Goal: Information Seeking & Learning: Find specific fact

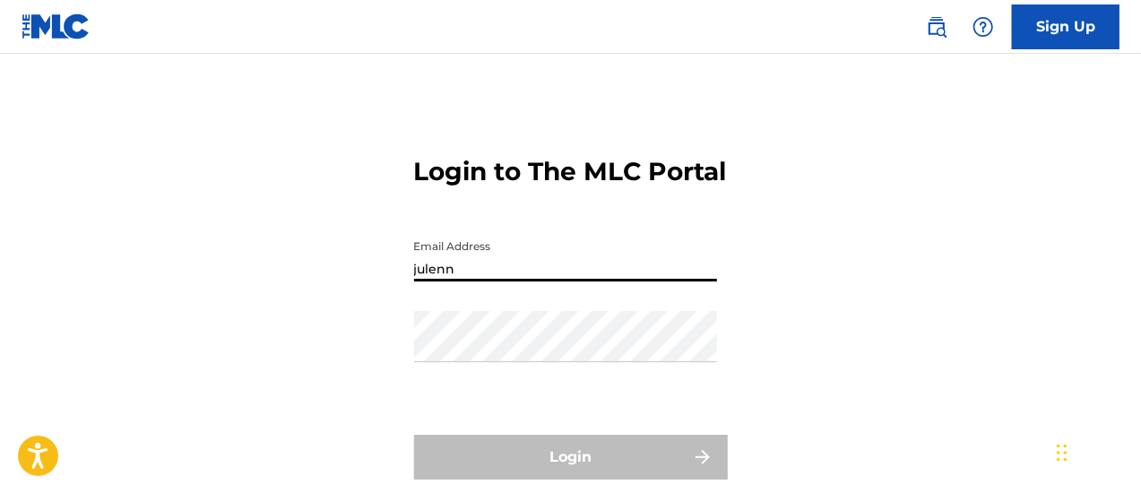
type input "[EMAIL_ADDRESS][PERSON_NAME][DOMAIN_NAME]"
click at [504, 392] on div "Password" at bounding box center [565, 351] width 303 height 81
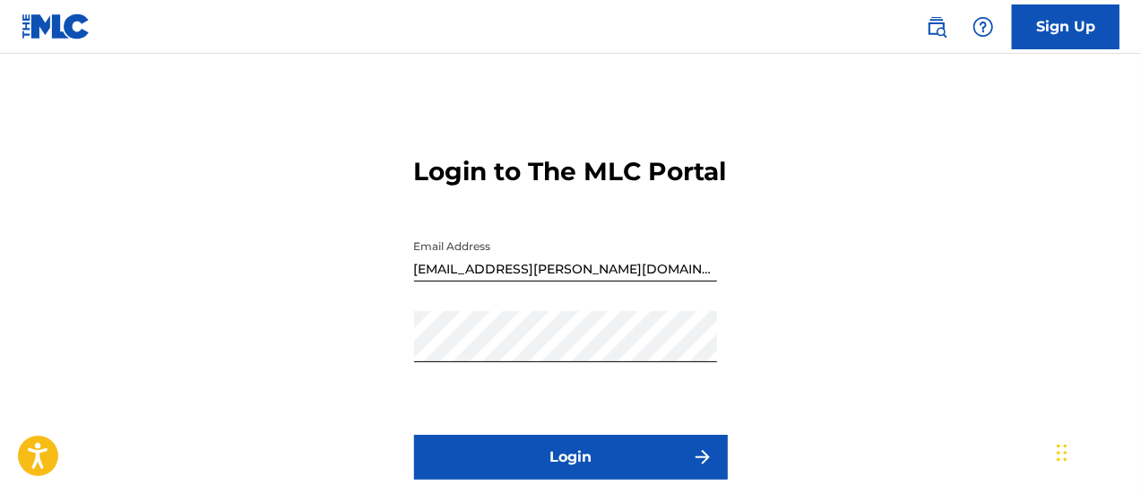
click at [473, 479] on button "Login" at bounding box center [571, 457] width 314 height 45
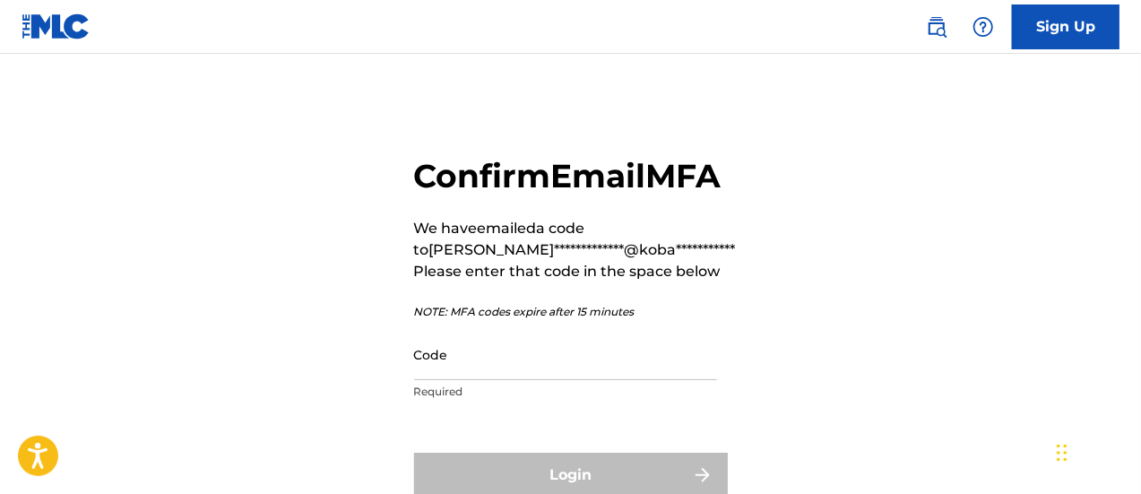
scroll to position [61, 0]
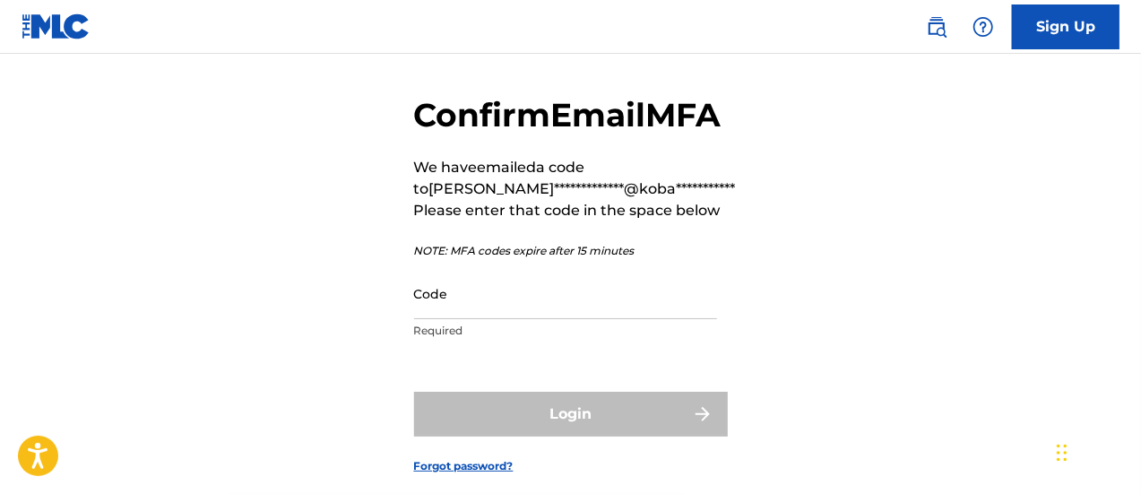
click at [448, 319] on input "Code" at bounding box center [565, 293] width 303 height 51
paste input "918239"
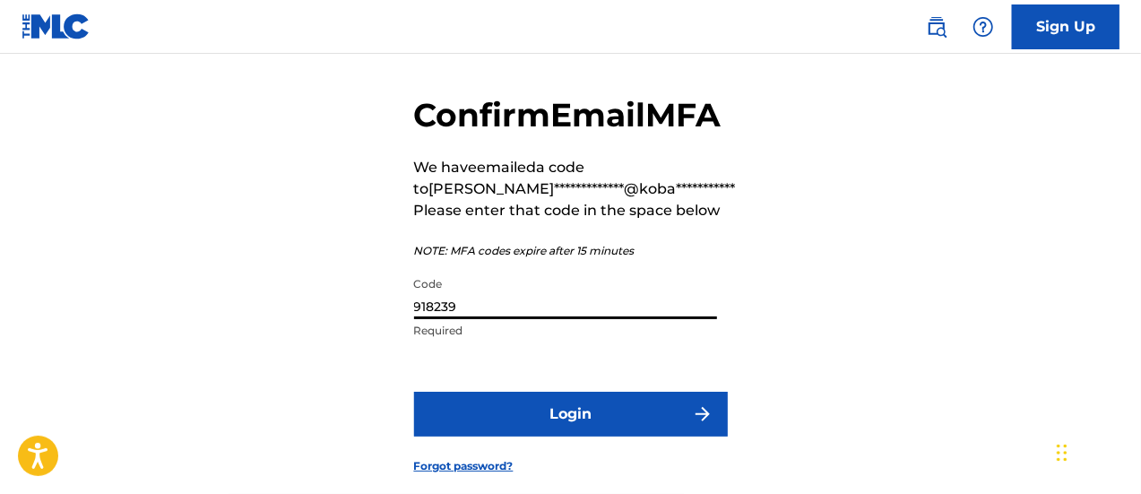
type input "918239"
click at [499, 436] on button "Login" at bounding box center [571, 414] width 314 height 45
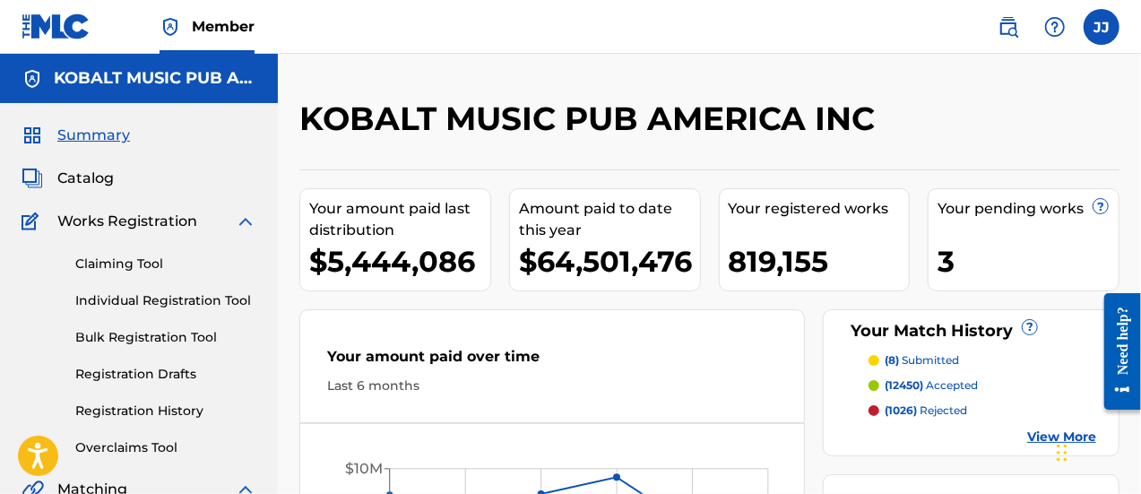
click at [144, 447] on link "Overclaims Tool" at bounding box center [165, 447] width 181 height 19
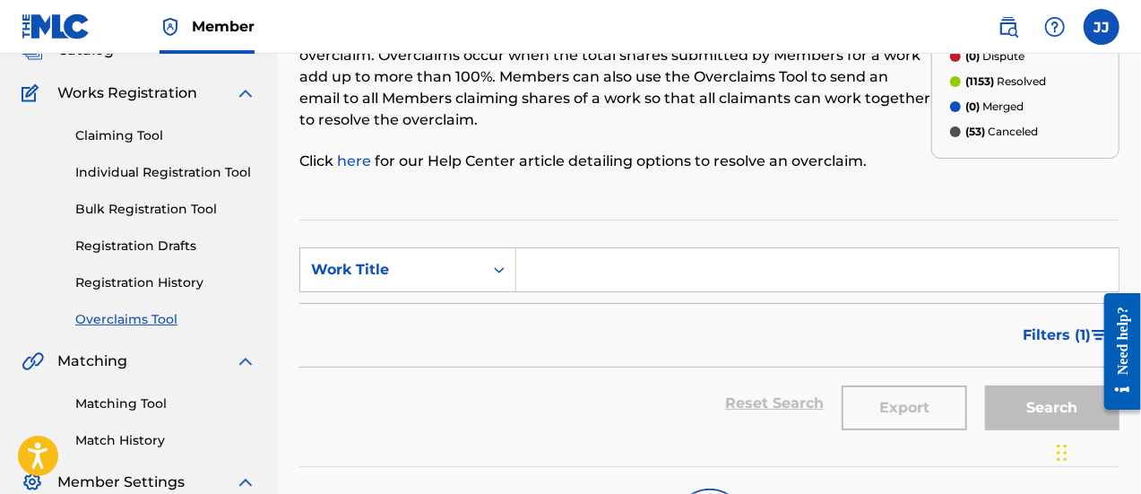
scroll to position [129, 0]
click at [1025, 193] on div "Overclaims Tool The Overclaims Tool enables Members to see works they have regi…" at bounding box center [709, 275] width 820 height 611
click at [629, 275] on input "Search Form" at bounding box center [817, 268] width 602 height 43
paste input "#scrimjustwannahavefun"
type input "#scrimjustwannahavefun"
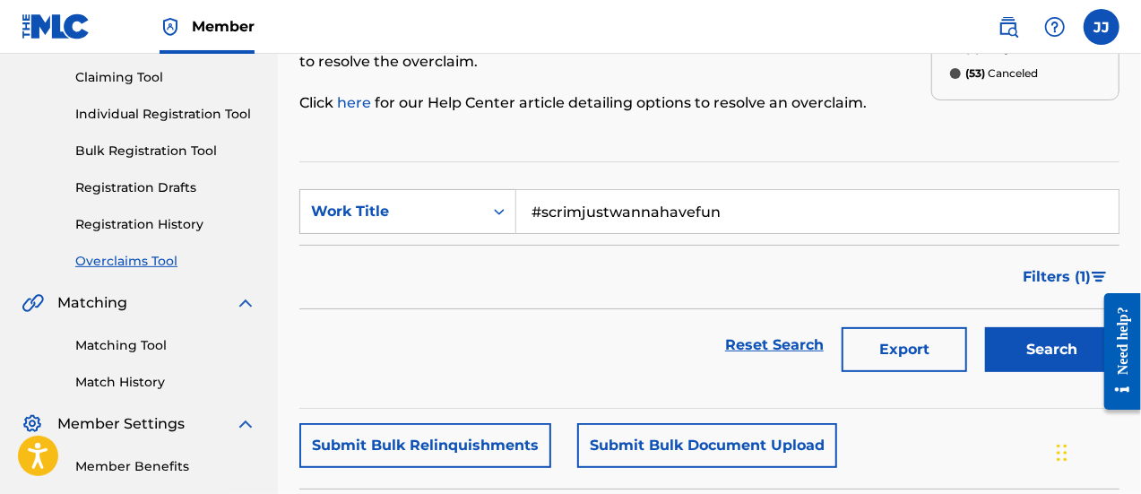
scroll to position [226, 0]
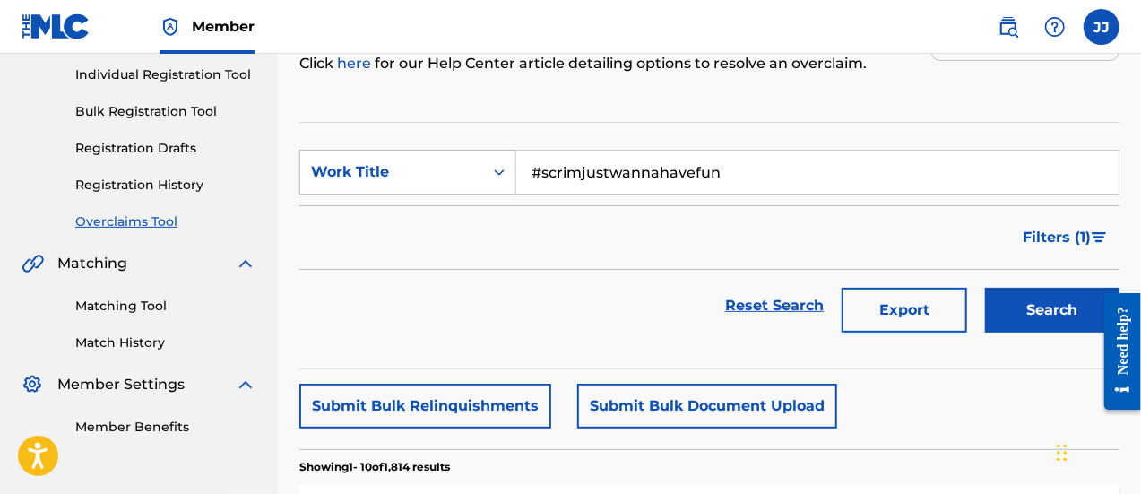
click at [1025, 316] on button "Search" at bounding box center [1052, 310] width 134 height 45
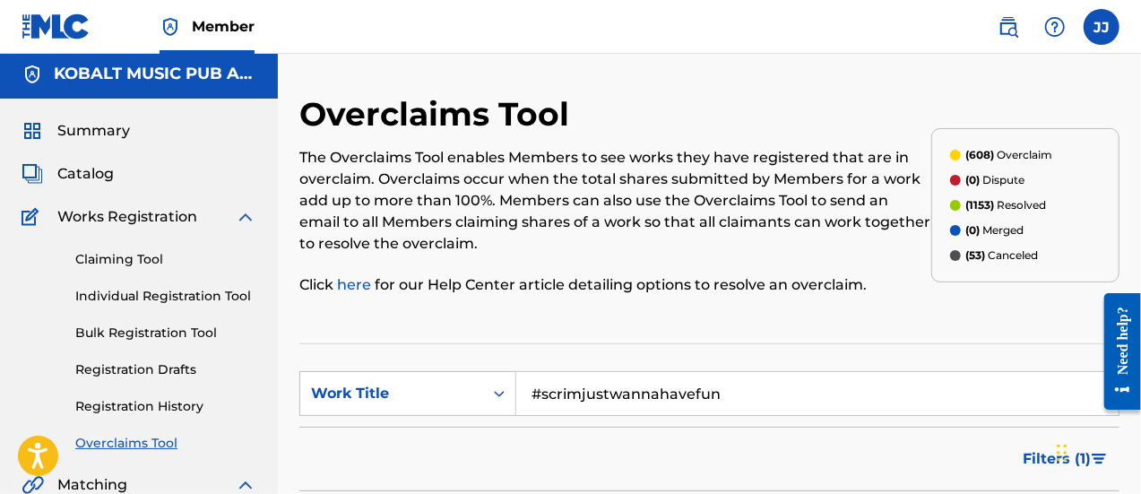
scroll to position [5, 0]
click at [1004, 31] on img at bounding box center [1008, 27] width 22 height 22
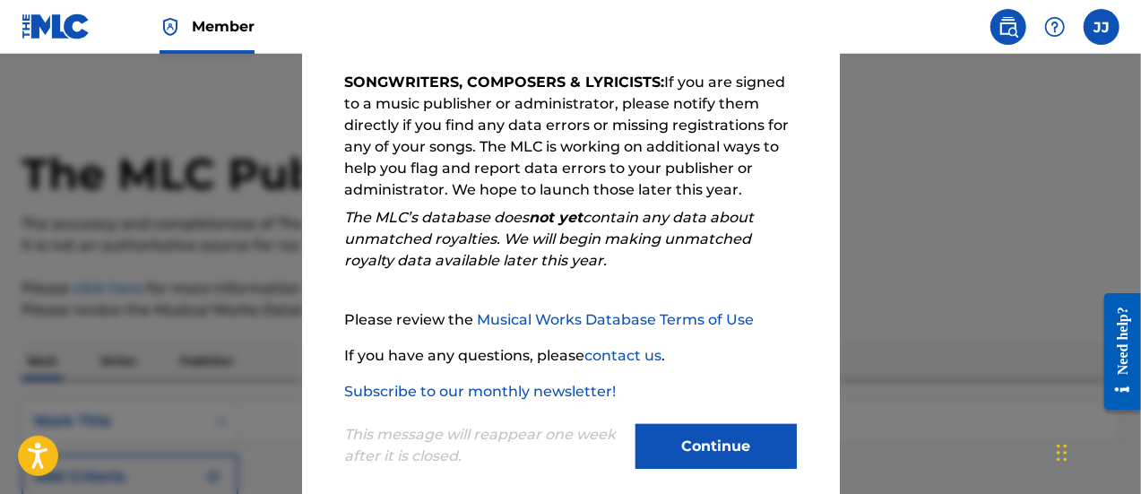
scroll to position [325, 0]
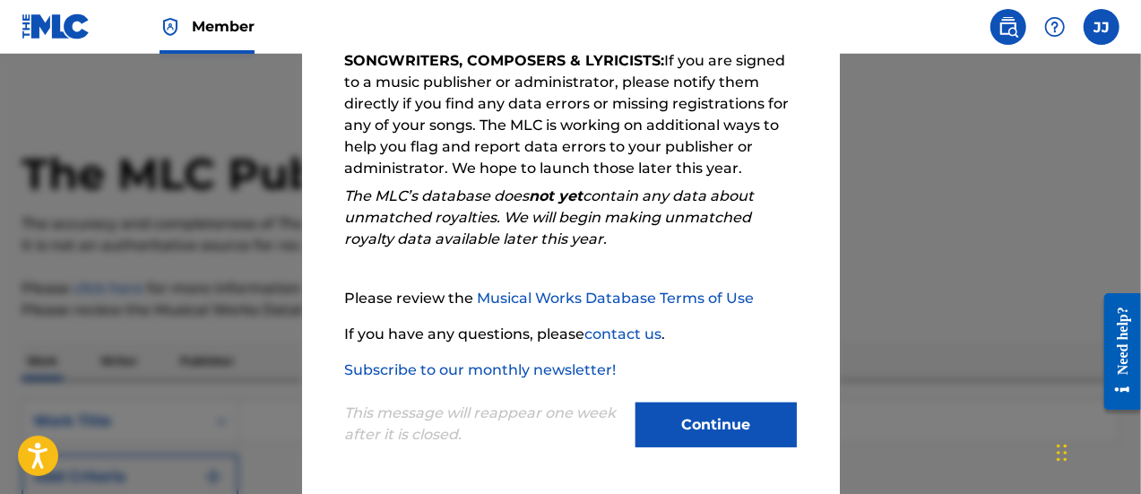
click at [692, 417] on button "Continue" at bounding box center [715, 424] width 161 height 45
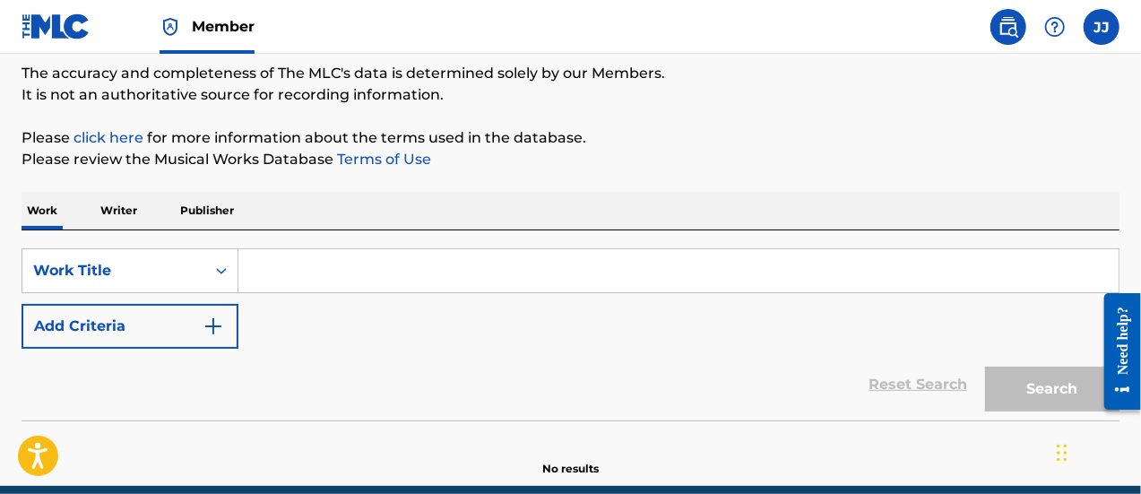
scroll to position [151, 0]
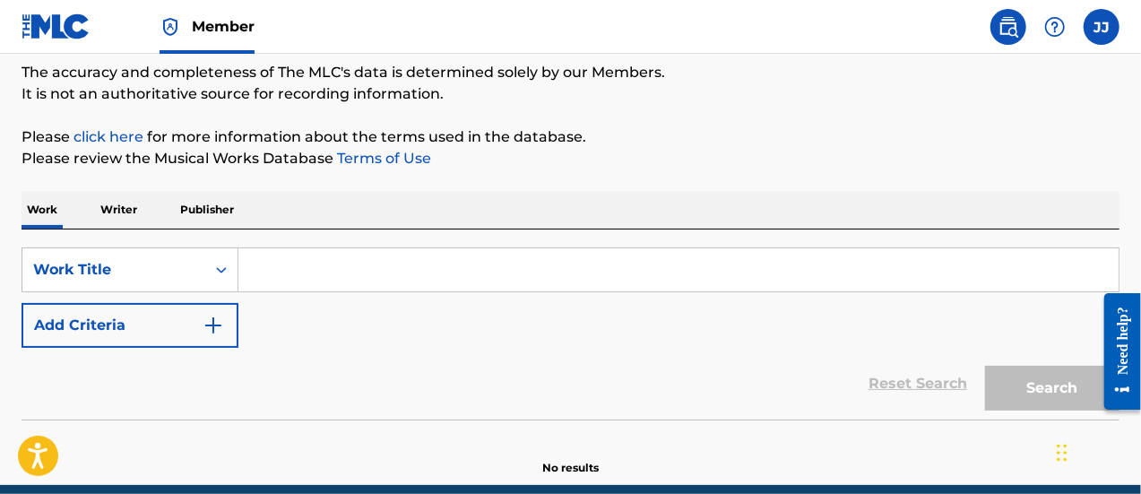
click at [556, 273] on input "Search Form" at bounding box center [678, 269] width 880 height 43
paste input "#scrimjustwannahavefun"
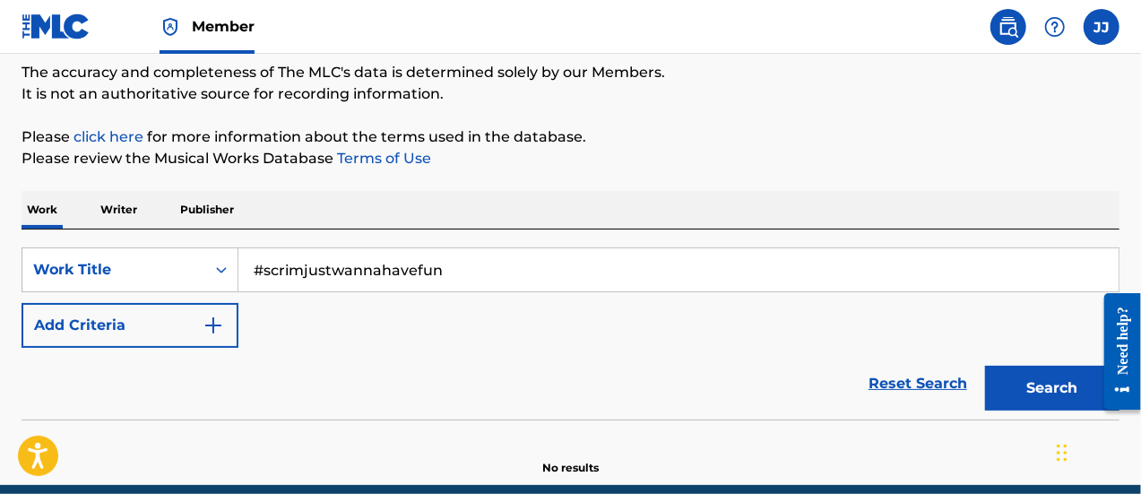
type input "#scrimjustwannahavefun"
click at [1048, 380] on button "Search" at bounding box center [1052, 388] width 134 height 45
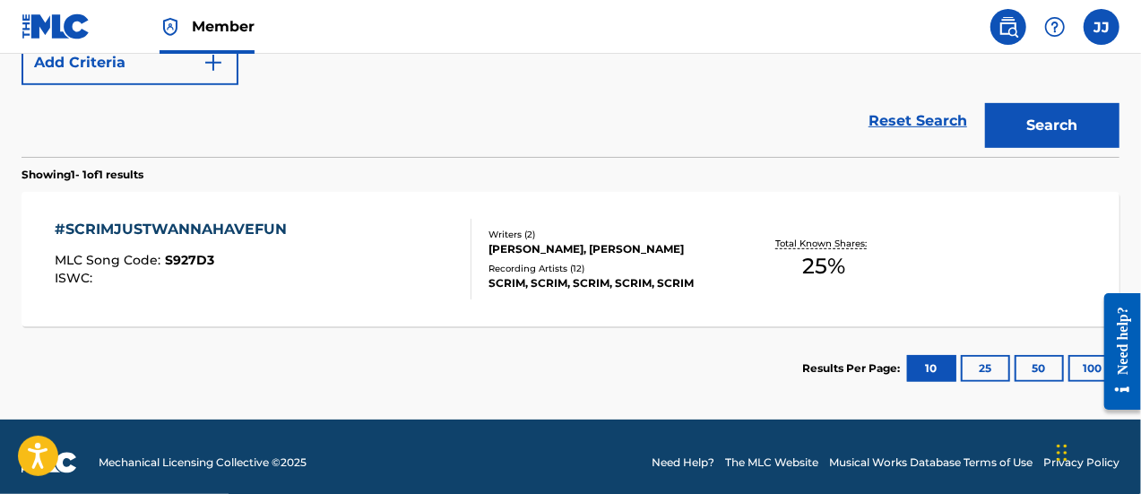
scroll to position [425, 0]
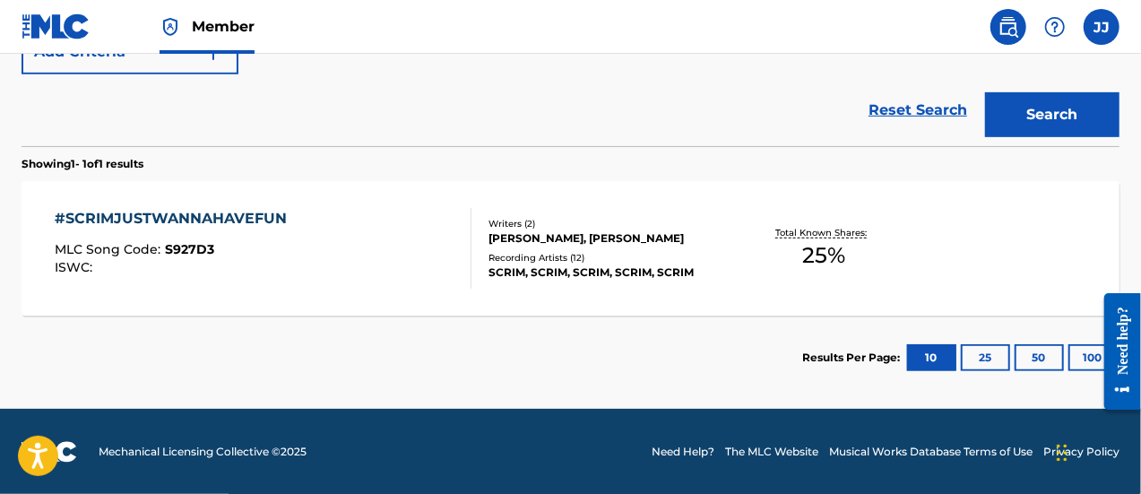
click at [943, 237] on div "#SCRIMJUSTWANNAHAVEFUN MLC Song Code : S927D3 ISWC : Writers ( 2 ) [PERSON_NAME…" at bounding box center [571, 248] width 1098 height 134
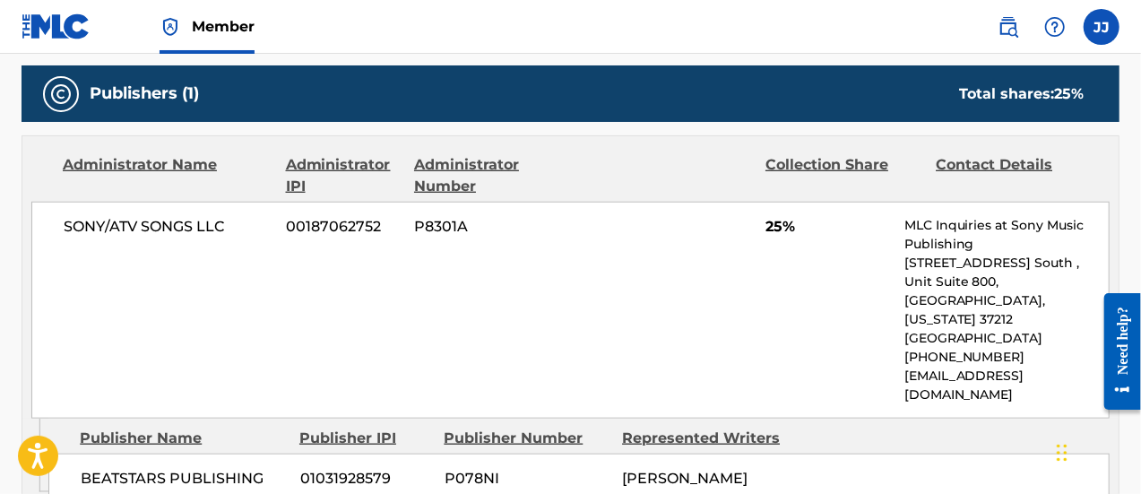
scroll to position [785, 0]
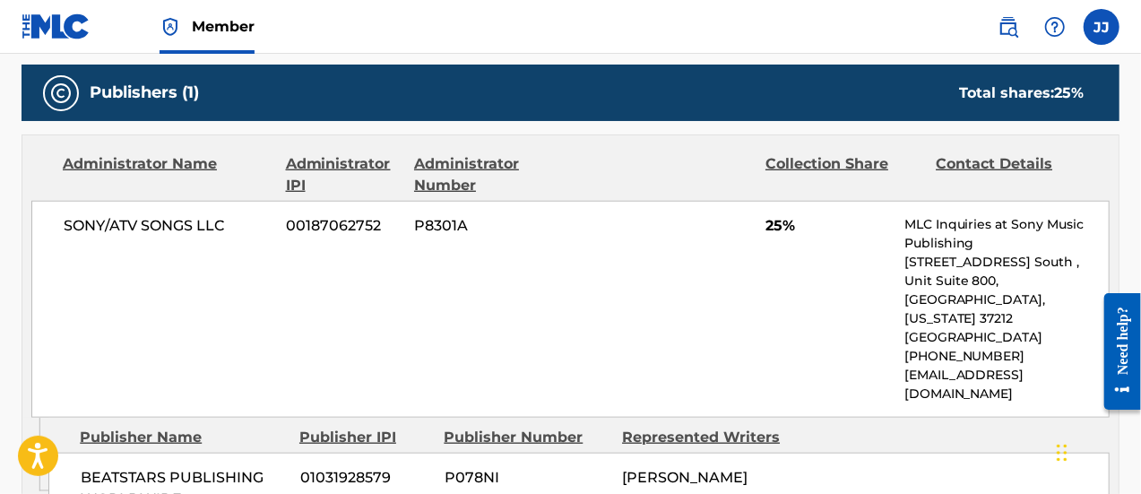
click at [663, 294] on div "SONY/ATV SONGS LLC 00187062752 P8301A 25% MLC Inquiries at Sony Music Publishin…" at bounding box center [570, 309] width 1078 height 217
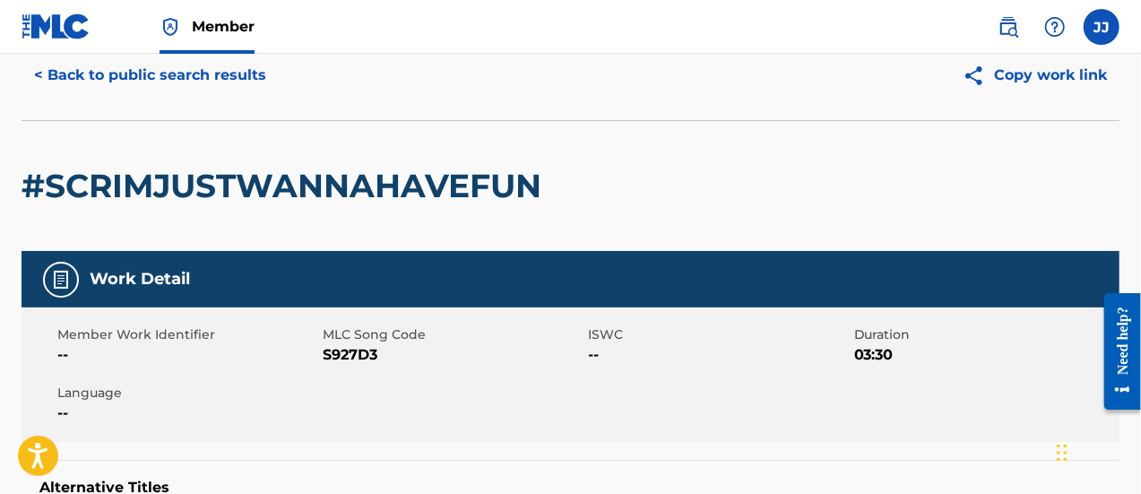
scroll to position [0, 0]
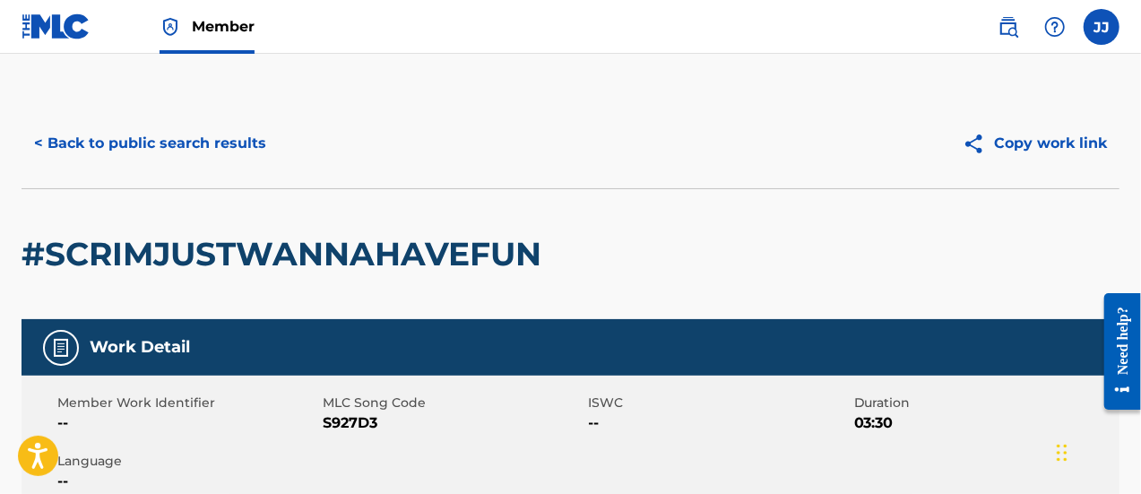
click at [142, 143] on button "< Back to public search results" at bounding box center [150, 143] width 257 height 45
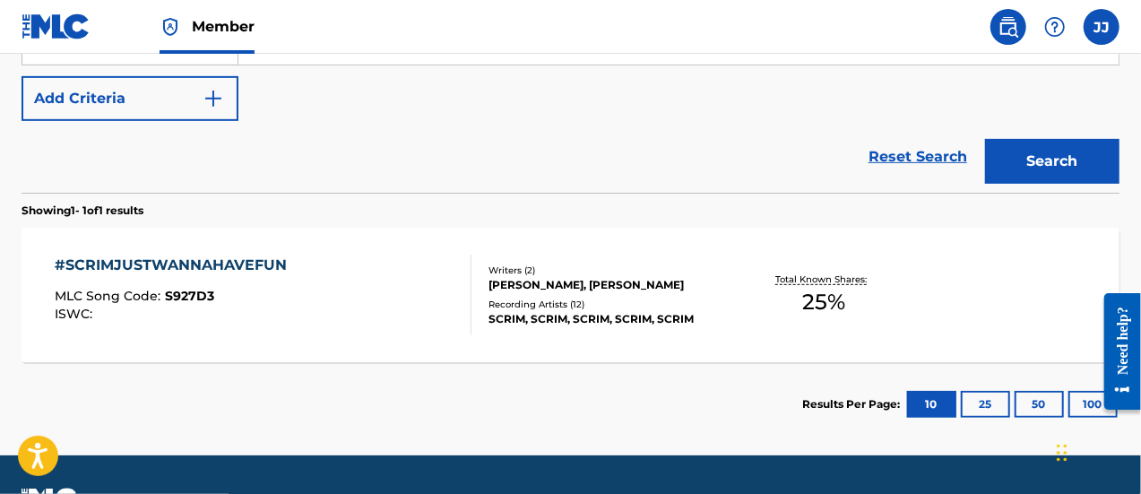
click at [1039, 164] on button "Search" at bounding box center [1052, 161] width 134 height 45
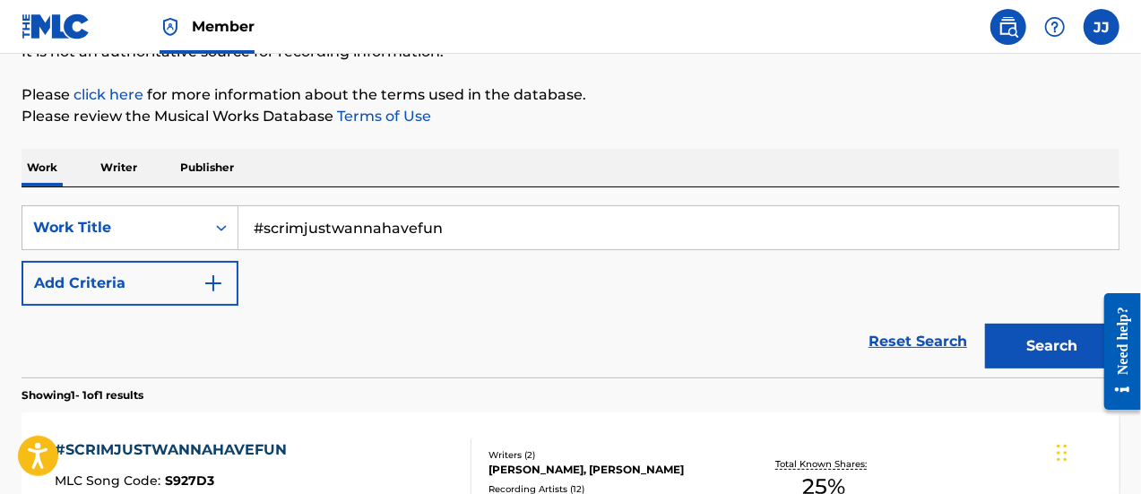
scroll to position [193, 0]
click at [367, 221] on input "#scrimjustwannahavefun" at bounding box center [678, 228] width 880 height 43
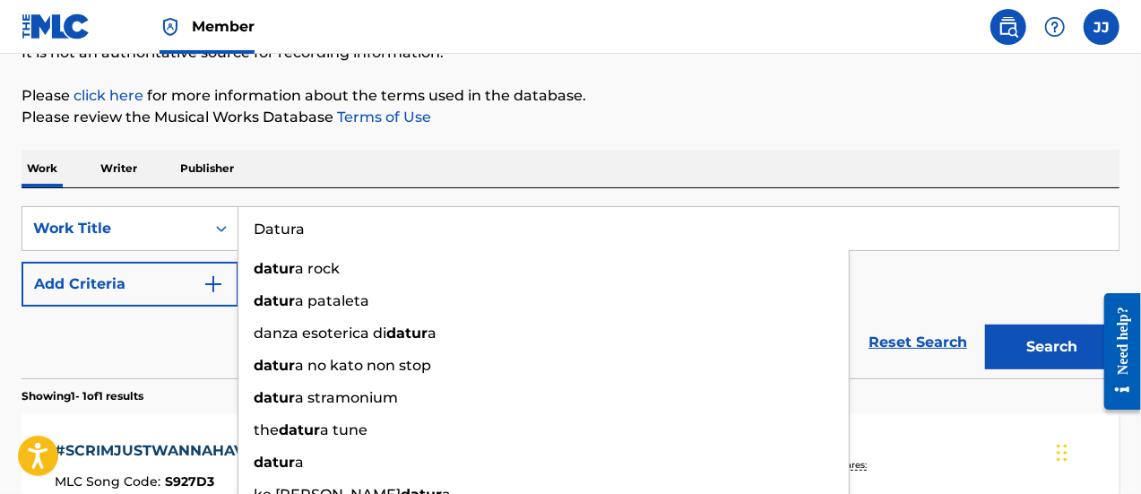
type input "Datura"
click at [985, 324] on button "Search" at bounding box center [1052, 346] width 134 height 45
click at [710, 93] on p "Please click here for more information about the terms used in the database." at bounding box center [571, 96] width 1098 height 22
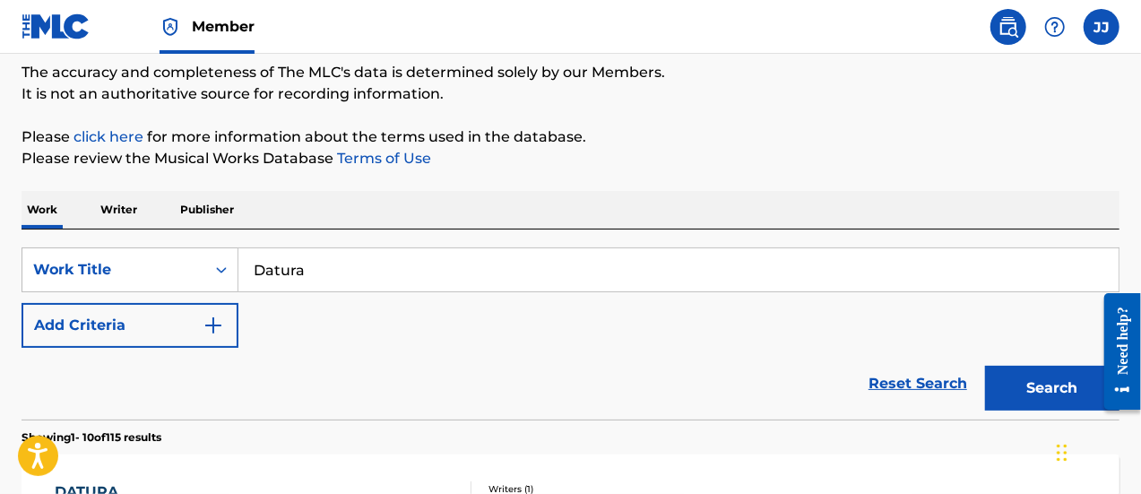
scroll to position [152, 0]
click at [146, 298] on div "SearchWithCriteriab7b51fe5-34a7-4cd2-803b-89f465e62cee Work Title Datura Add Cr…" at bounding box center [571, 296] width 1098 height 100
click at [131, 314] on button "Add Criteria" at bounding box center [130, 324] width 217 height 45
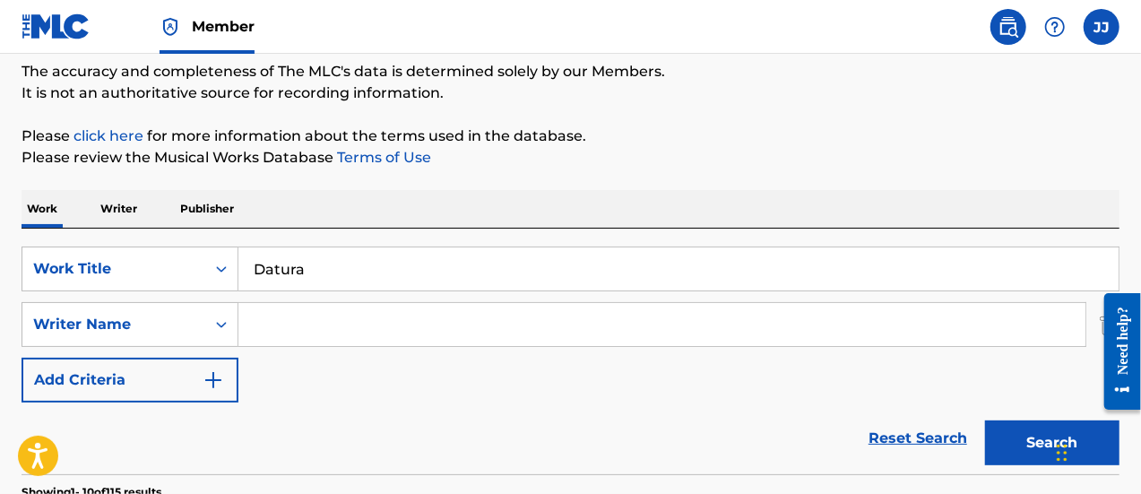
click at [267, 279] on input "Datura" at bounding box center [678, 268] width 880 height 43
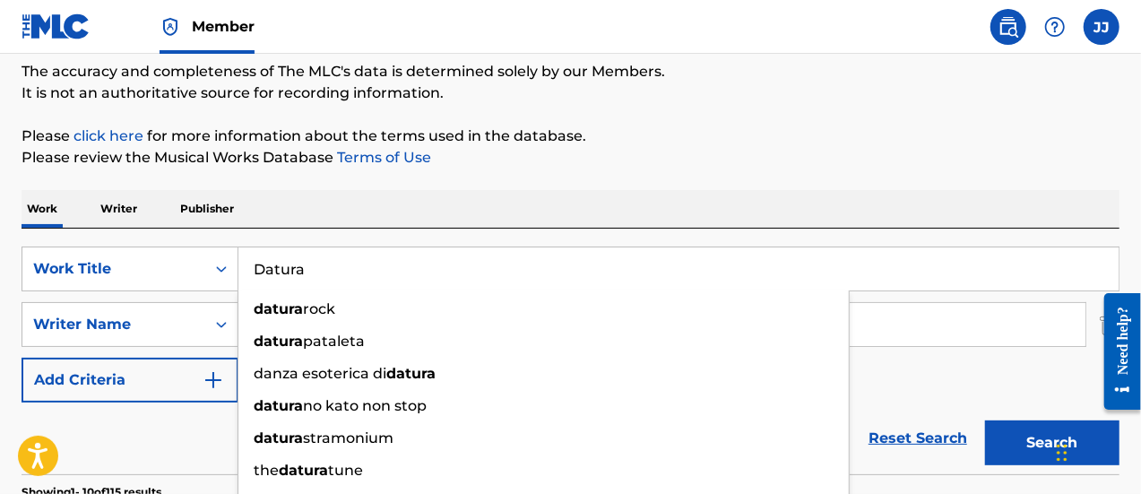
click at [267, 279] on input "Datura" at bounding box center [678, 268] width 880 height 43
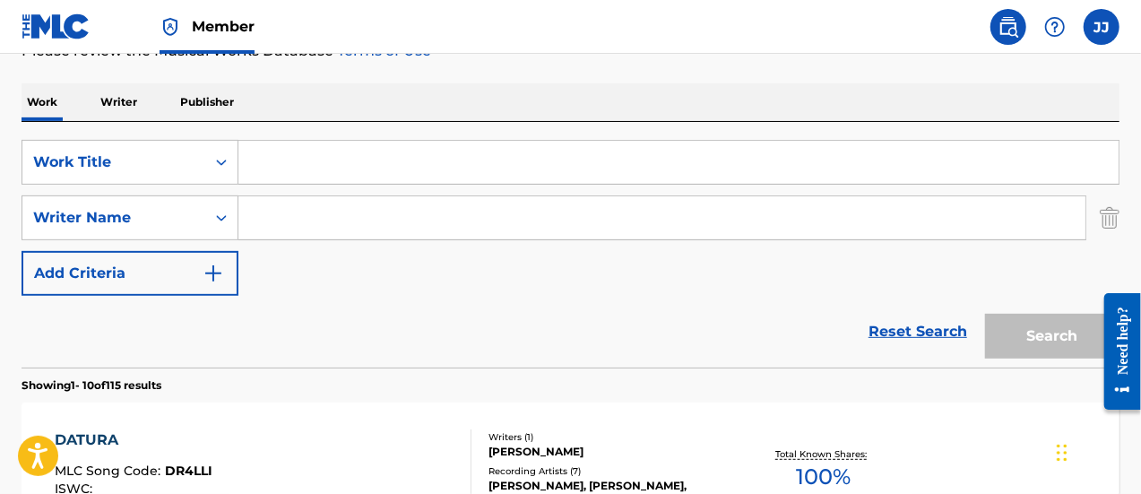
scroll to position [260, 0]
click at [1118, 210] on img "Search Form" at bounding box center [1109, 216] width 20 height 45
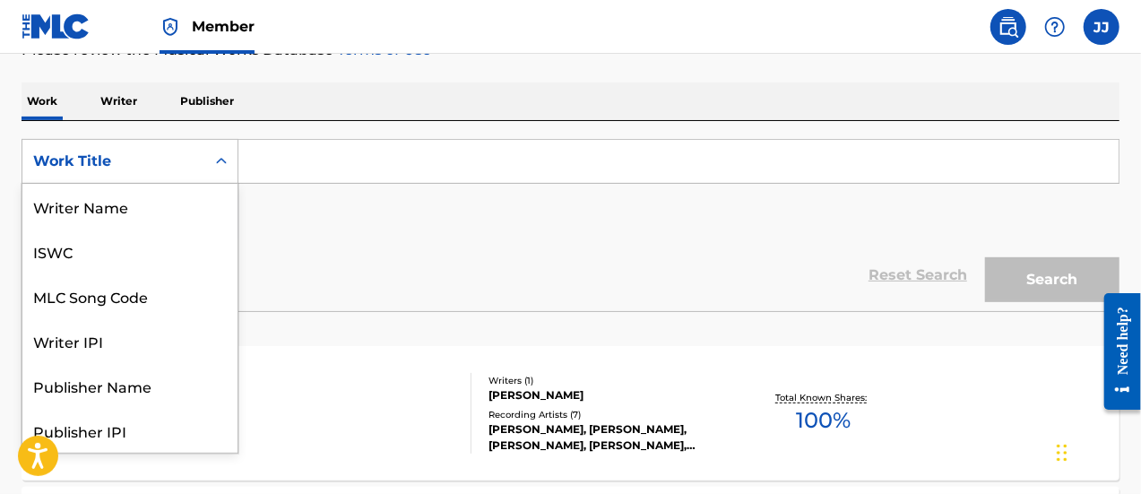
click at [169, 168] on div "Work Title" at bounding box center [113, 162] width 161 height 22
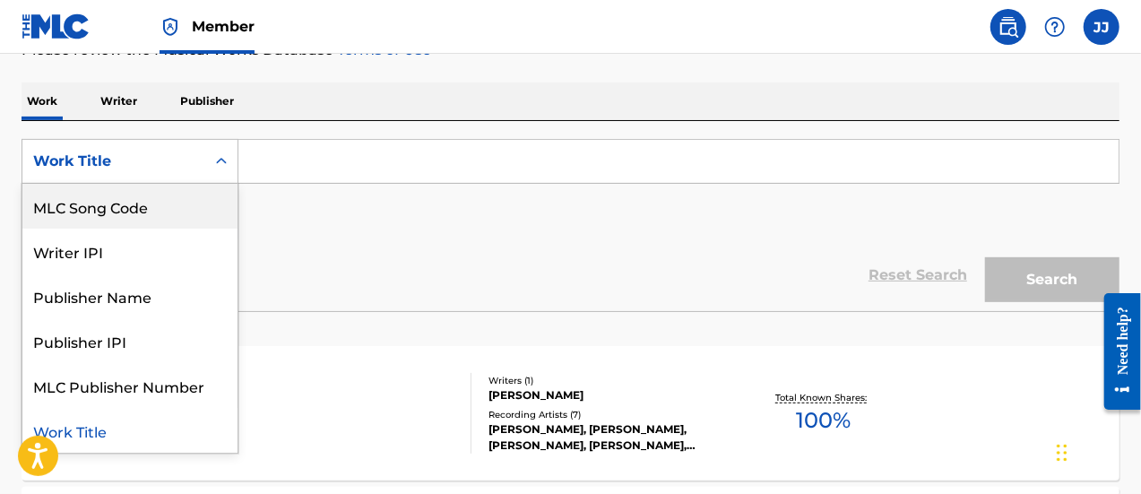
click at [123, 220] on div "MLC Song Code" at bounding box center [129, 206] width 215 height 45
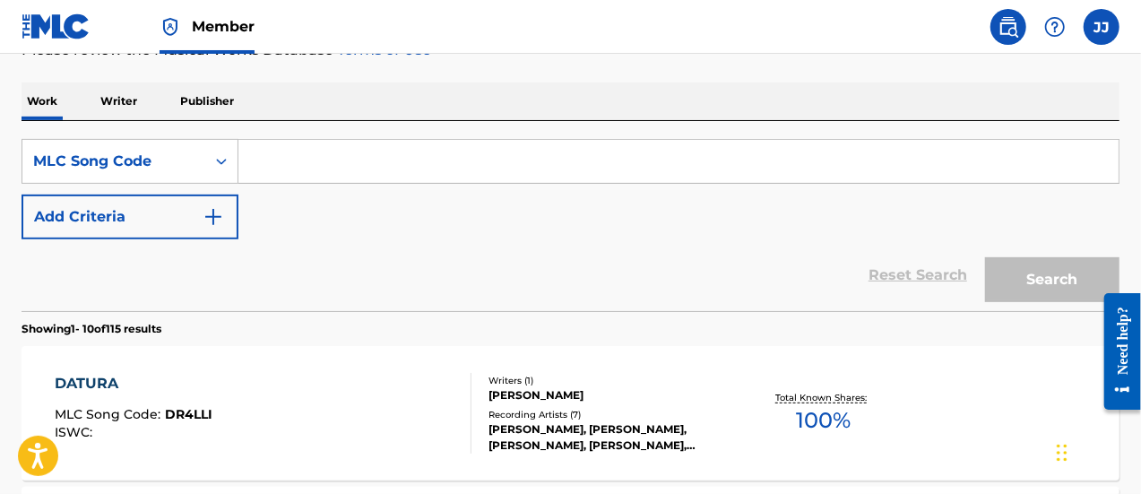
click at [297, 168] on input "Search Form" at bounding box center [678, 161] width 880 height 43
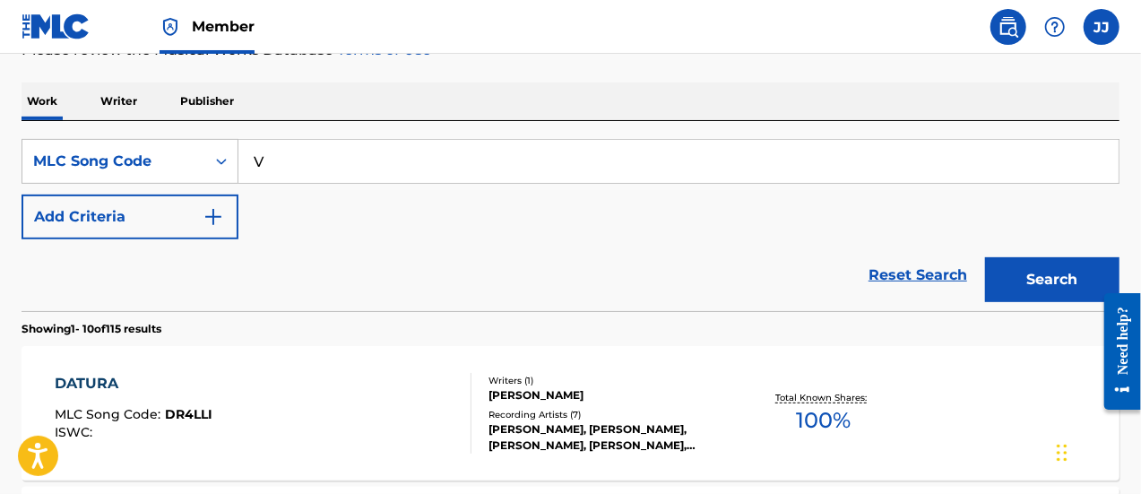
type input "V"
click at [985, 257] on button "Search" at bounding box center [1052, 279] width 134 height 45
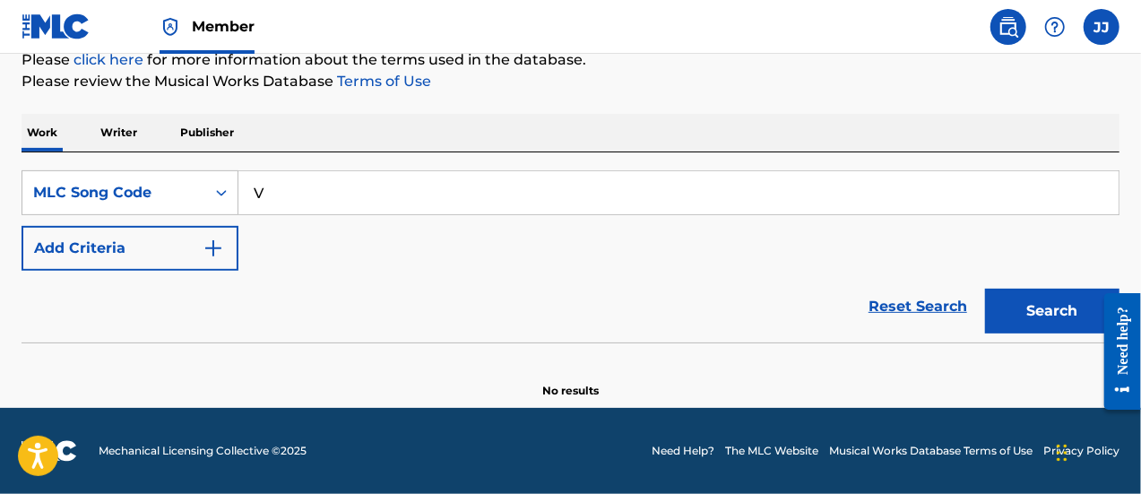
scroll to position [228, 0]
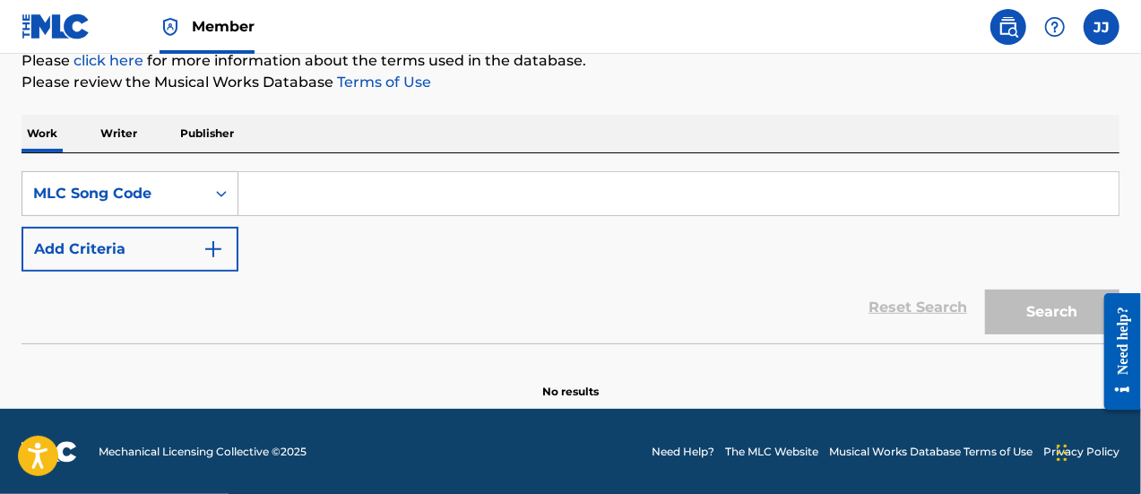
paste input "DR5DOM"
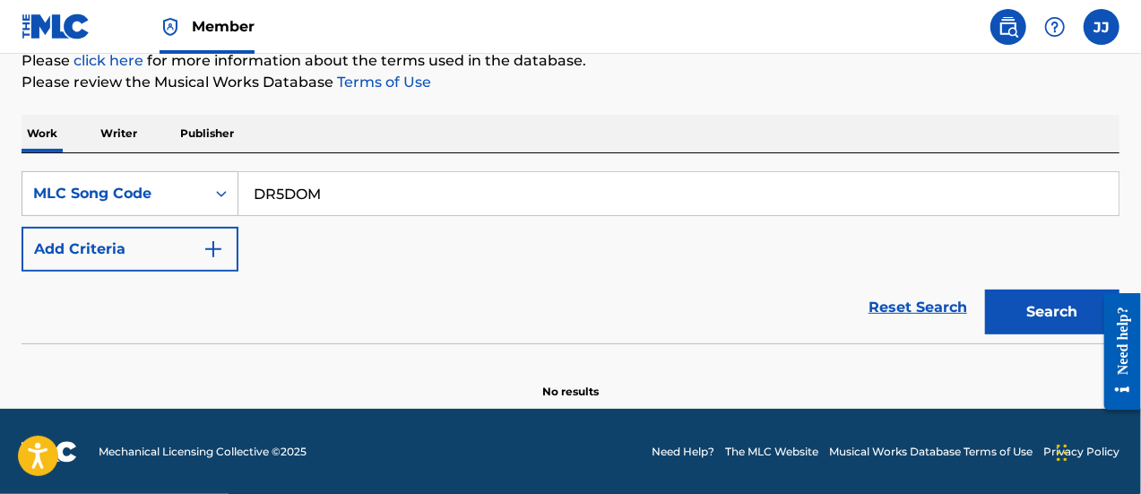
type input "DR5DOM"
click at [1051, 340] on div "Search" at bounding box center [1047, 307] width 143 height 72
click at [1040, 327] on button "Search" at bounding box center [1052, 311] width 134 height 45
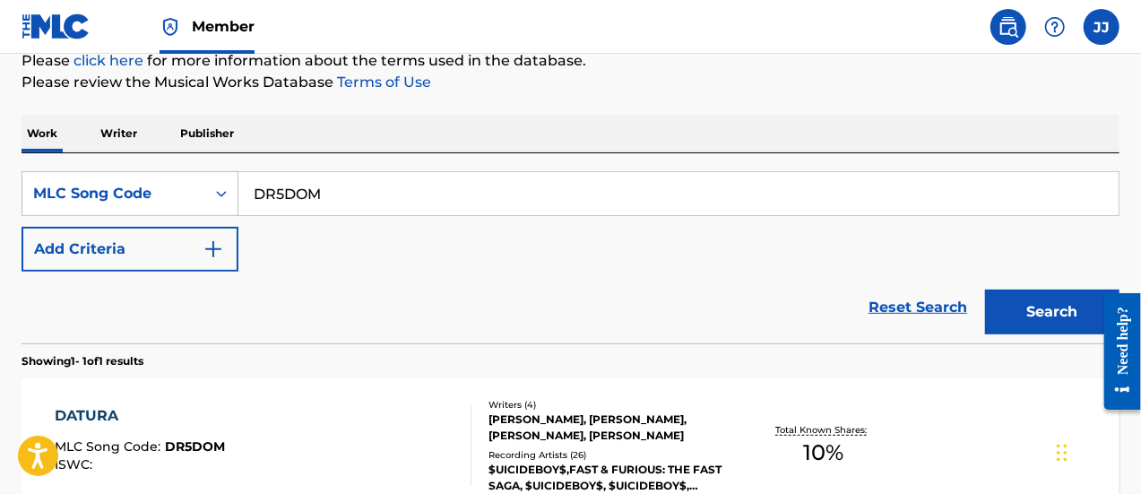
scroll to position [372, 0]
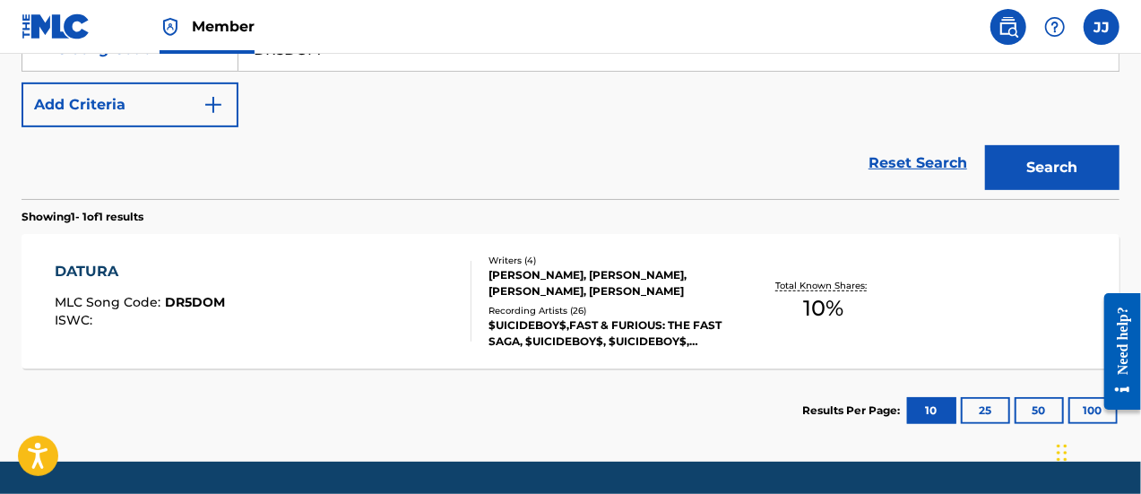
click at [943, 294] on div "DATURA MLC Song Code : DR5DOM ISWC : Writers ( 4 ) [PERSON_NAME], [PERSON_NAME]…" at bounding box center [571, 301] width 1098 height 134
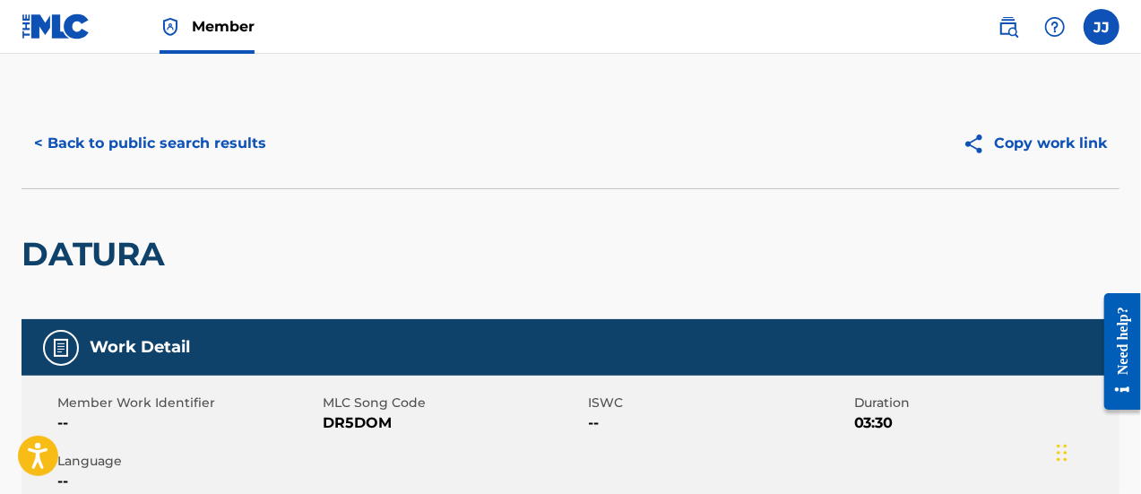
click at [138, 148] on button "< Back to public search results" at bounding box center [150, 143] width 257 height 45
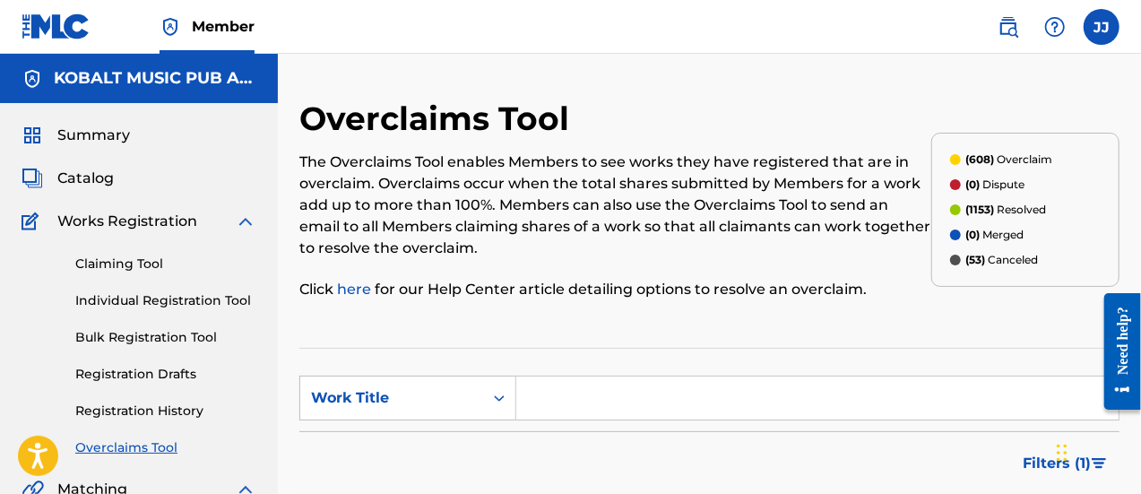
scroll to position [267, 0]
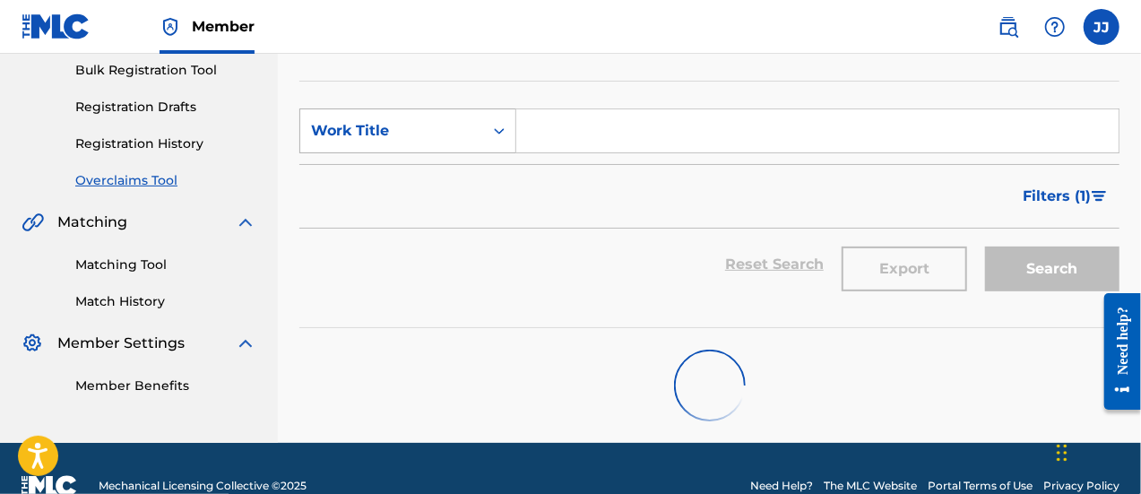
click at [387, 120] on div "Work Title" at bounding box center [391, 131] width 161 height 22
click at [366, 183] on div "MLC Song Code" at bounding box center [407, 175] width 215 height 45
click at [575, 132] on input "Search Form" at bounding box center [817, 130] width 602 height 43
paste input "DR5DOM"
click at [876, 148] on input "DR5DOM" at bounding box center [817, 130] width 602 height 43
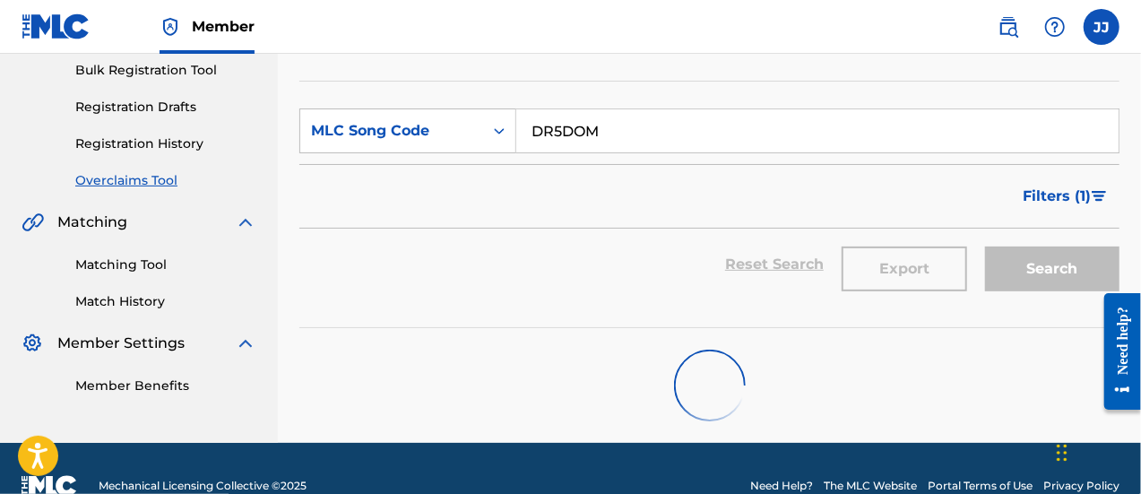
type input "DR5DOM"
click at [650, 271] on div "Reset Search Export Search" at bounding box center [709, 264] width 820 height 72
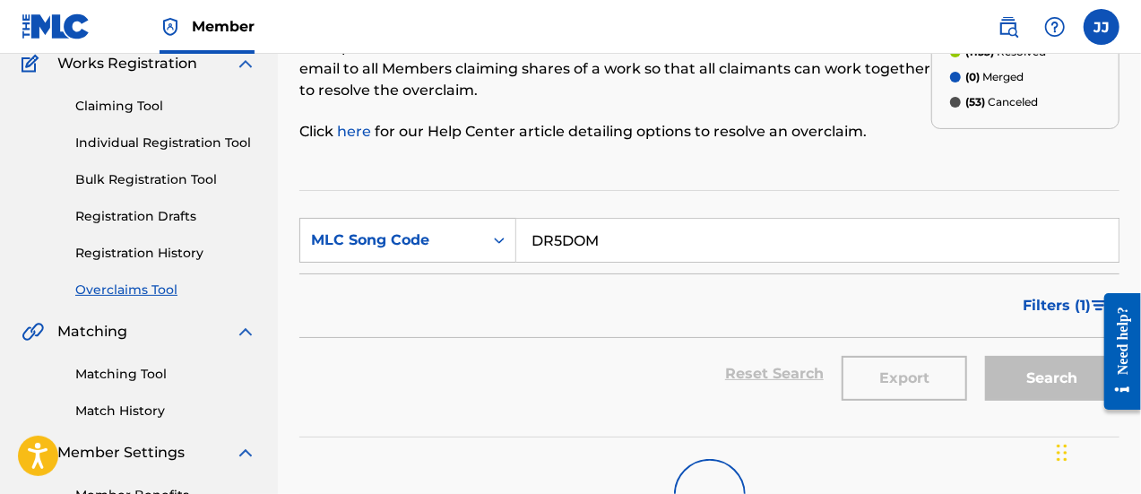
scroll to position [262, 0]
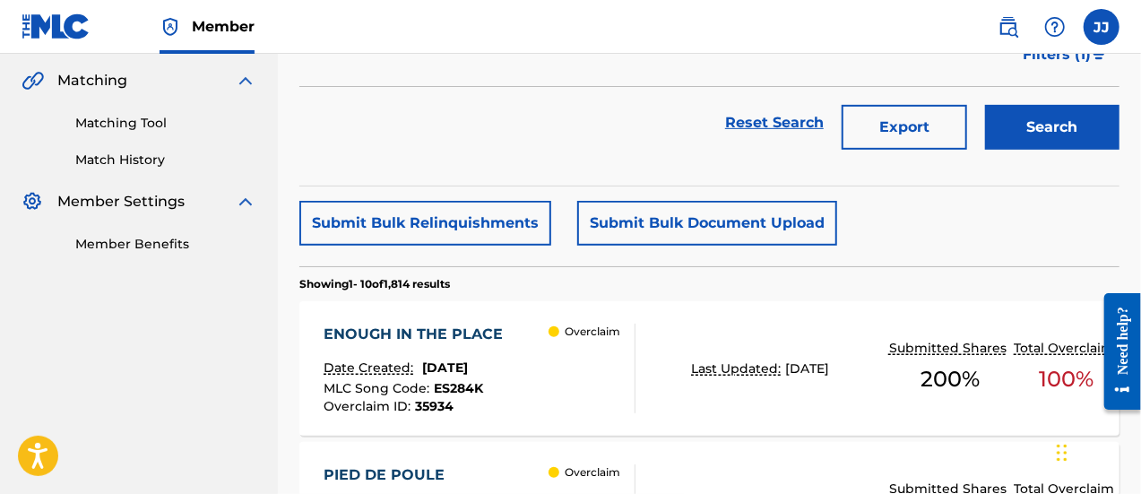
click at [994, 133] on button "Search" at bounding box center [1052, 127] width 134 height 45
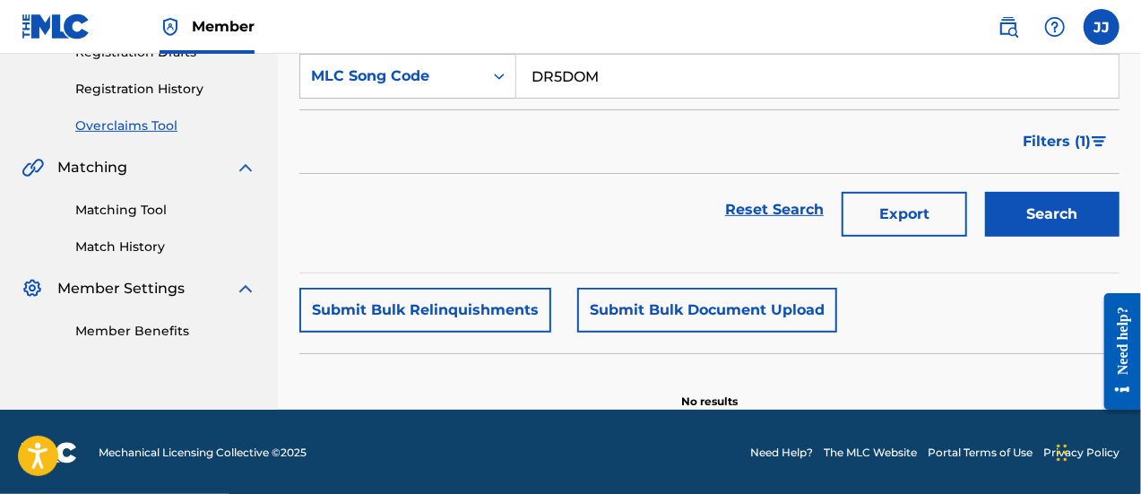
scroll to position [0, 0]
